Goal: Task Accomplishment & Management: Use online tool/utility

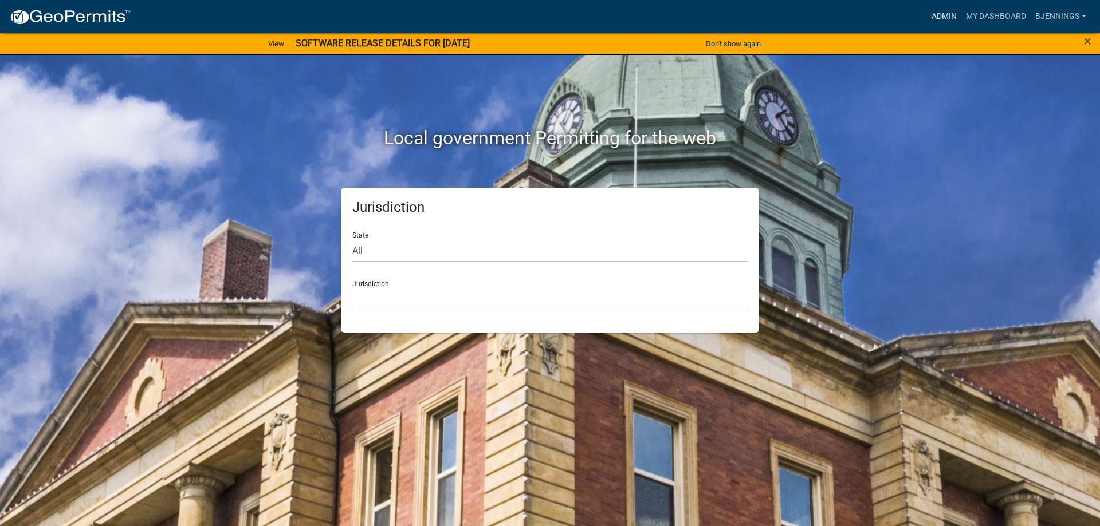
click at [949, 15] on link "Admin" at bounding box center [944, 17] width 34 height 22
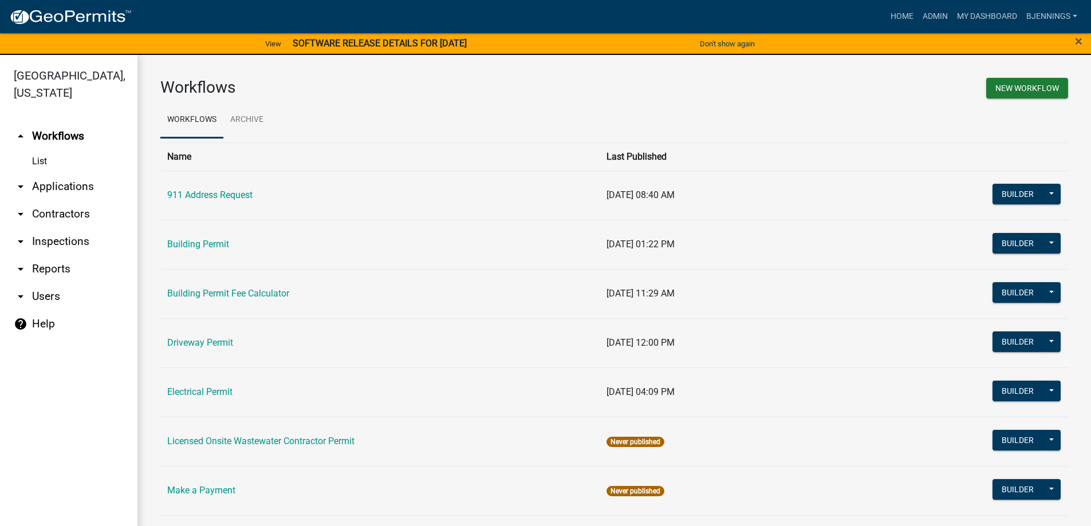
click at [20, 180] on icon "arrow_drop_down" at bounding box center [21, 187] width 14 height 14
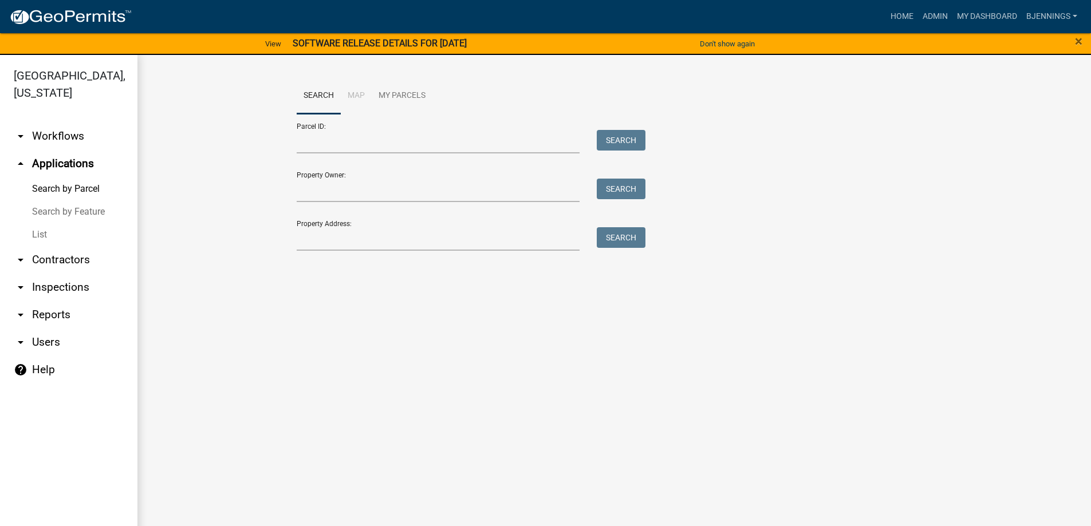
click at [45, 223] on link "List" at bounding box center [68, 234] width 137 height 23
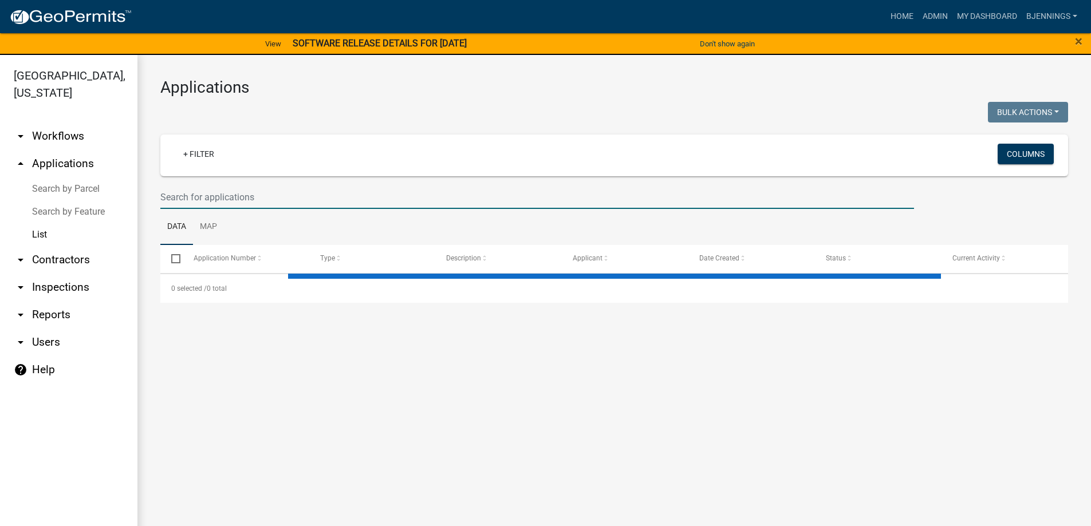
click at [274, 198] on input "text" at bounding box center [537, 197] width 754 height 23
select select "3: 100"
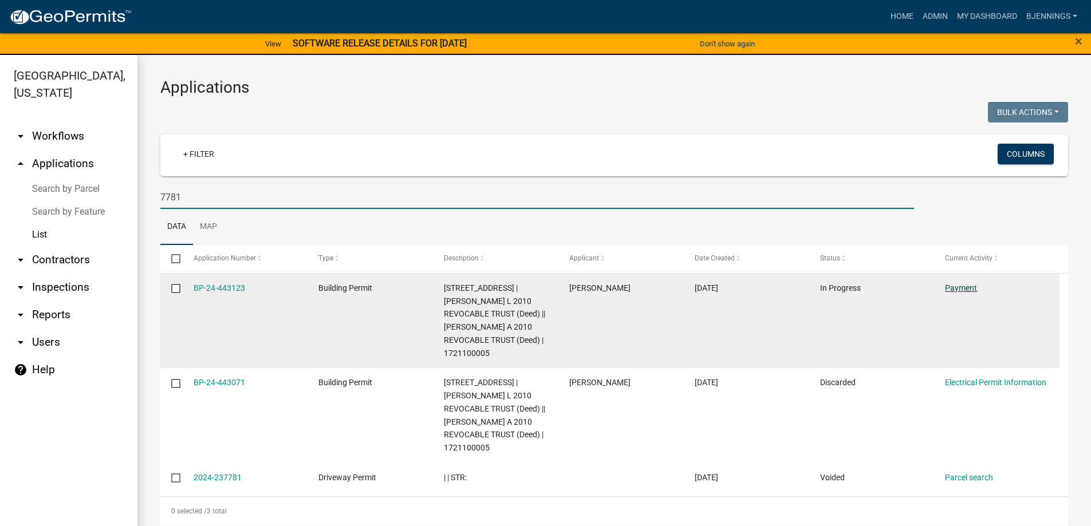
type input "7781"
click at [961, 289] on link "Payment" at bounding box center [961, 288] width 32 height 9
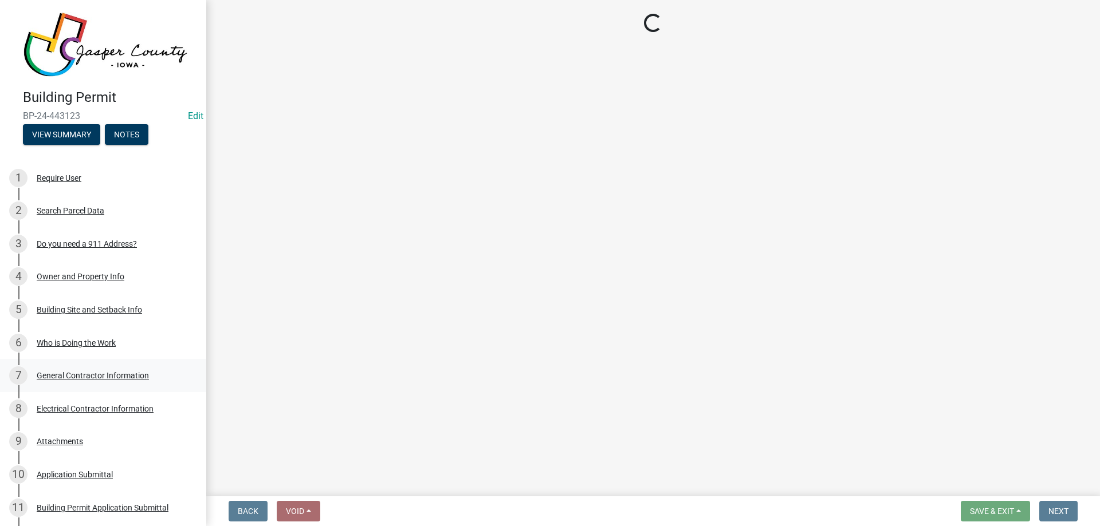
select select "3: 3"
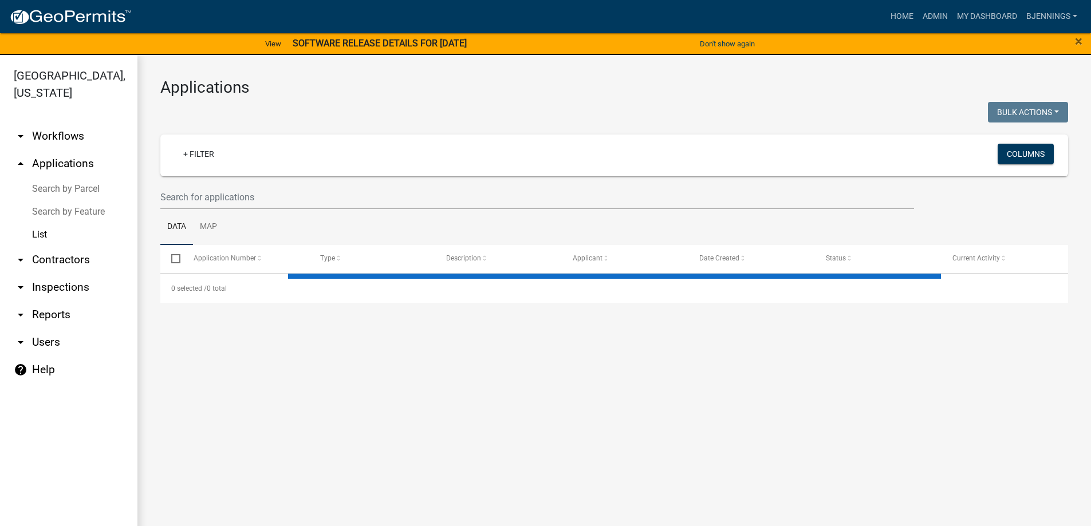
select select "3: 100"
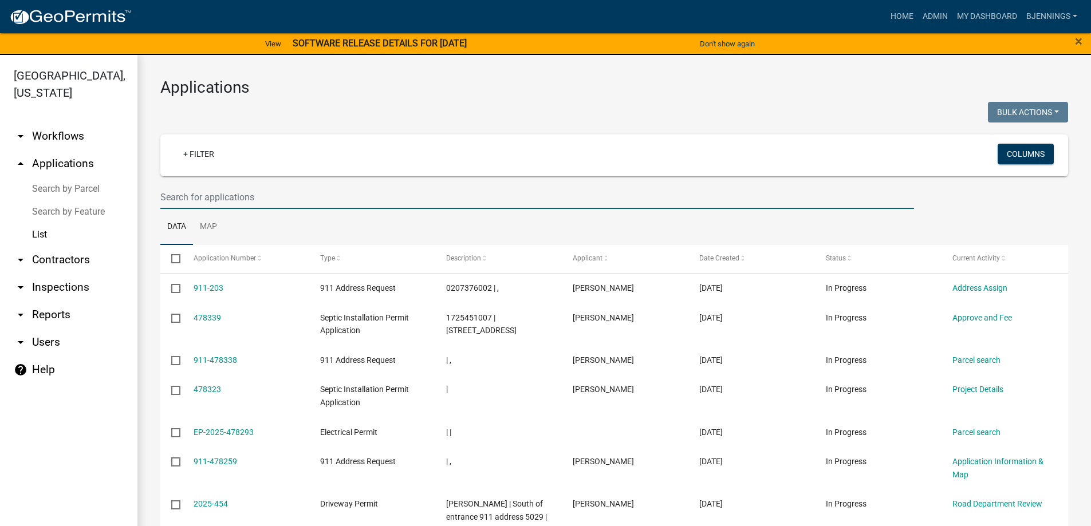
click at [301, 202] on input "text" at bounding box center [537, 197] width 754 height 23
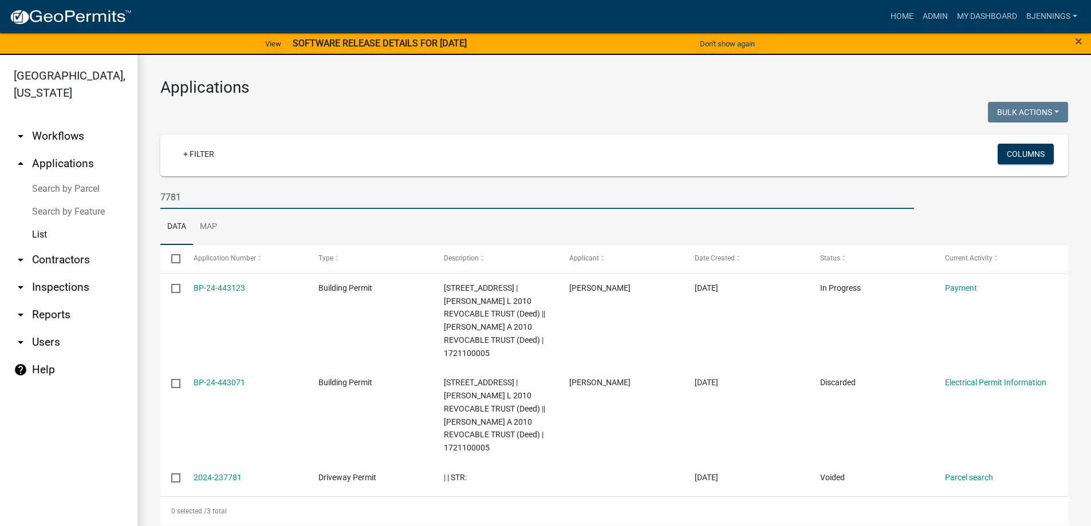
type input "7781"
